Goal: Task Accomplishment & Management: Use online tool/utility

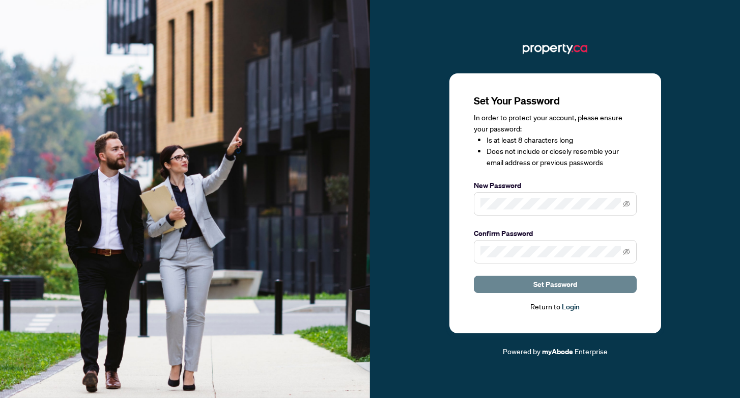
click at [572, 281] on span "Set Password" at bounding box center [556, 284] width 44 height 16
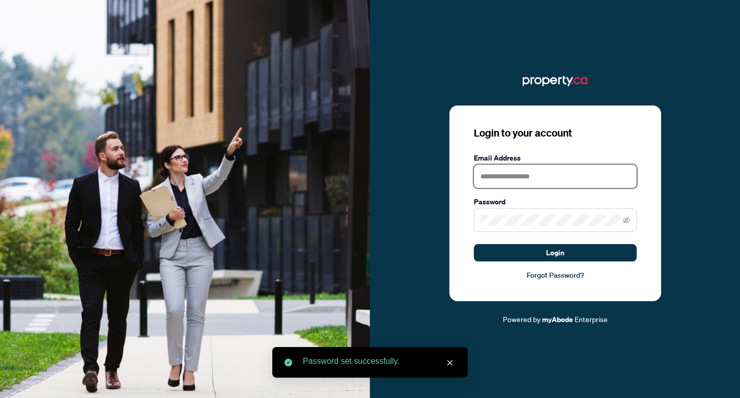
click at [536, 171] on input "text" at bounding box center [555, 175] width 163 height 23
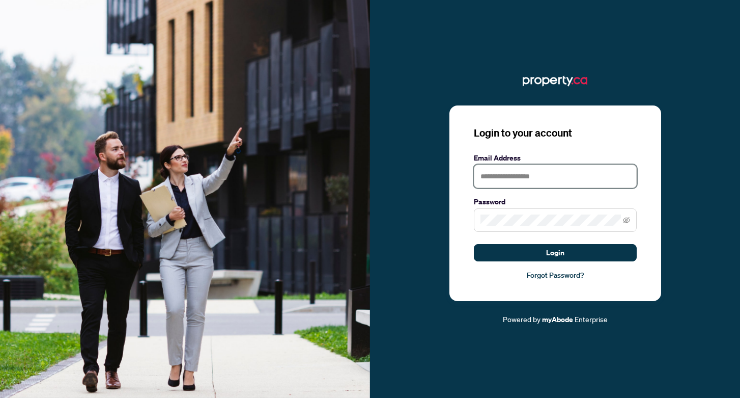
type input "**********"
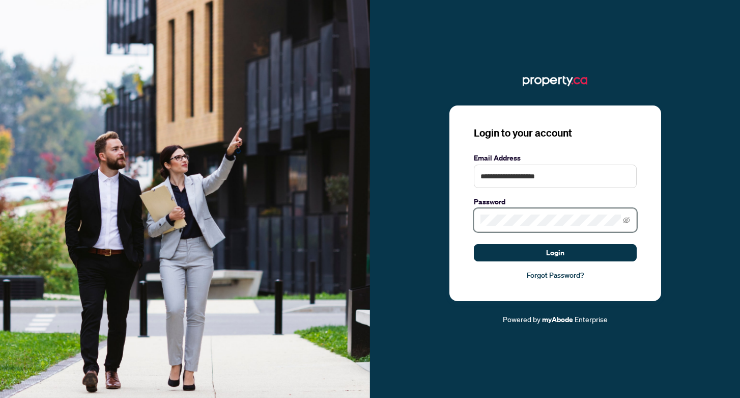
click at [474, 244] on button "Login" at bounding box center [555, 252] width 163 height 17
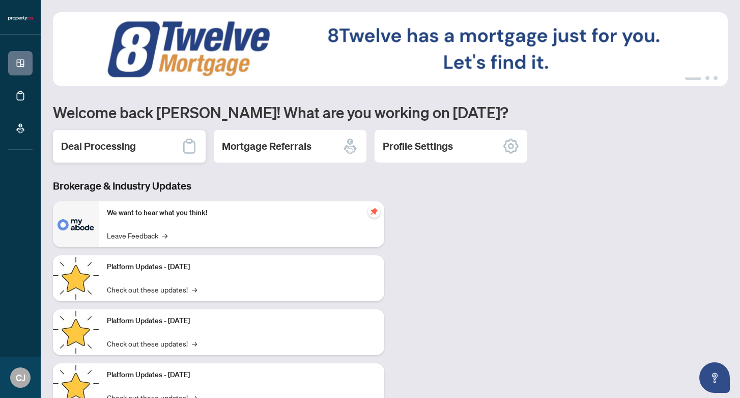
click at [148, 146] on div "Deal Processing" at bounding box center [129, 146] width 153 height 33
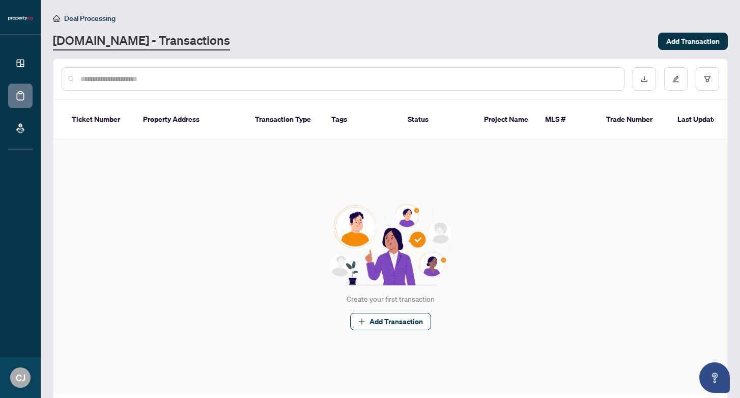
click at [280, 71] on div at bounding box center [343, 78] width 563 height 23
click at [234, 81] on input "text" at bounding box center [348, 78] width 536 height 11
